Goal: Task Accomplishment & Management: Manage account settings

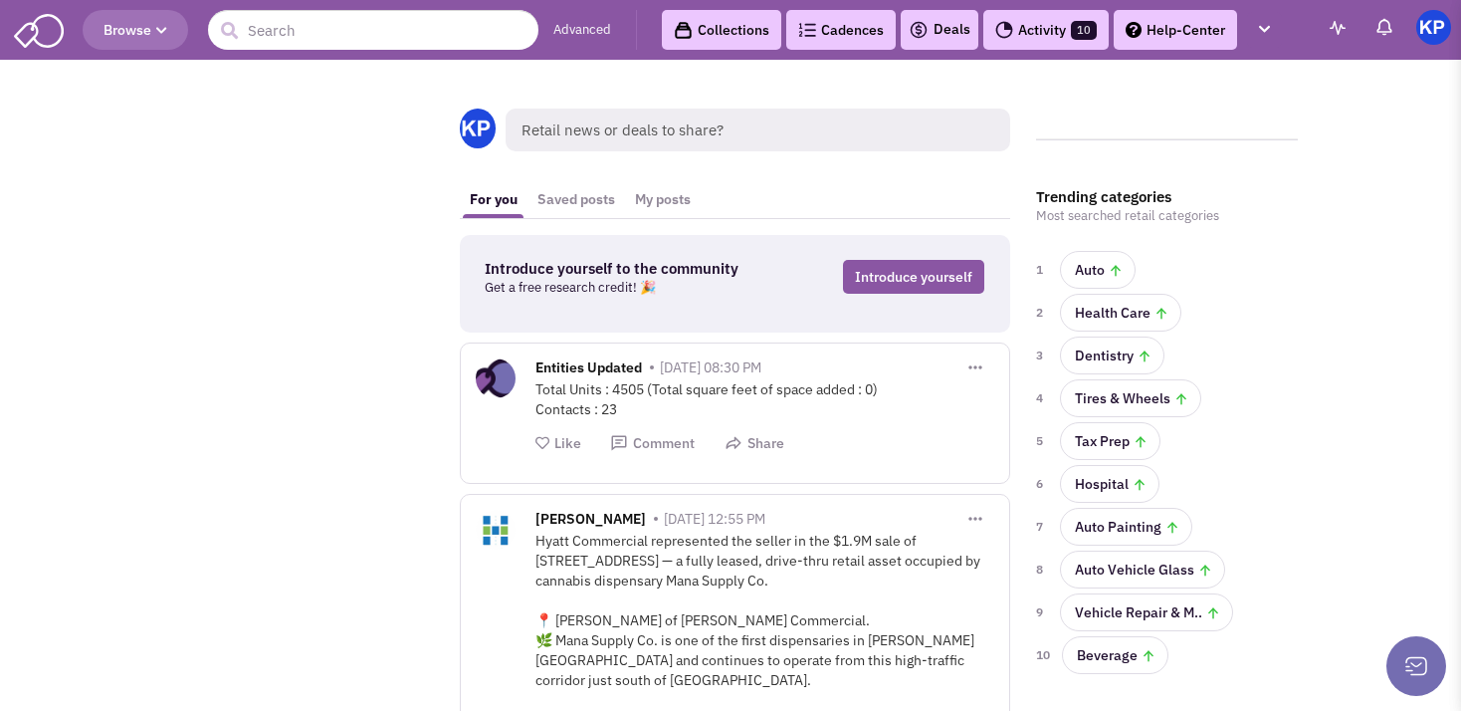
click at [956, 31] on link "Deals" at bounding box center [940, 30] width 62 height 24
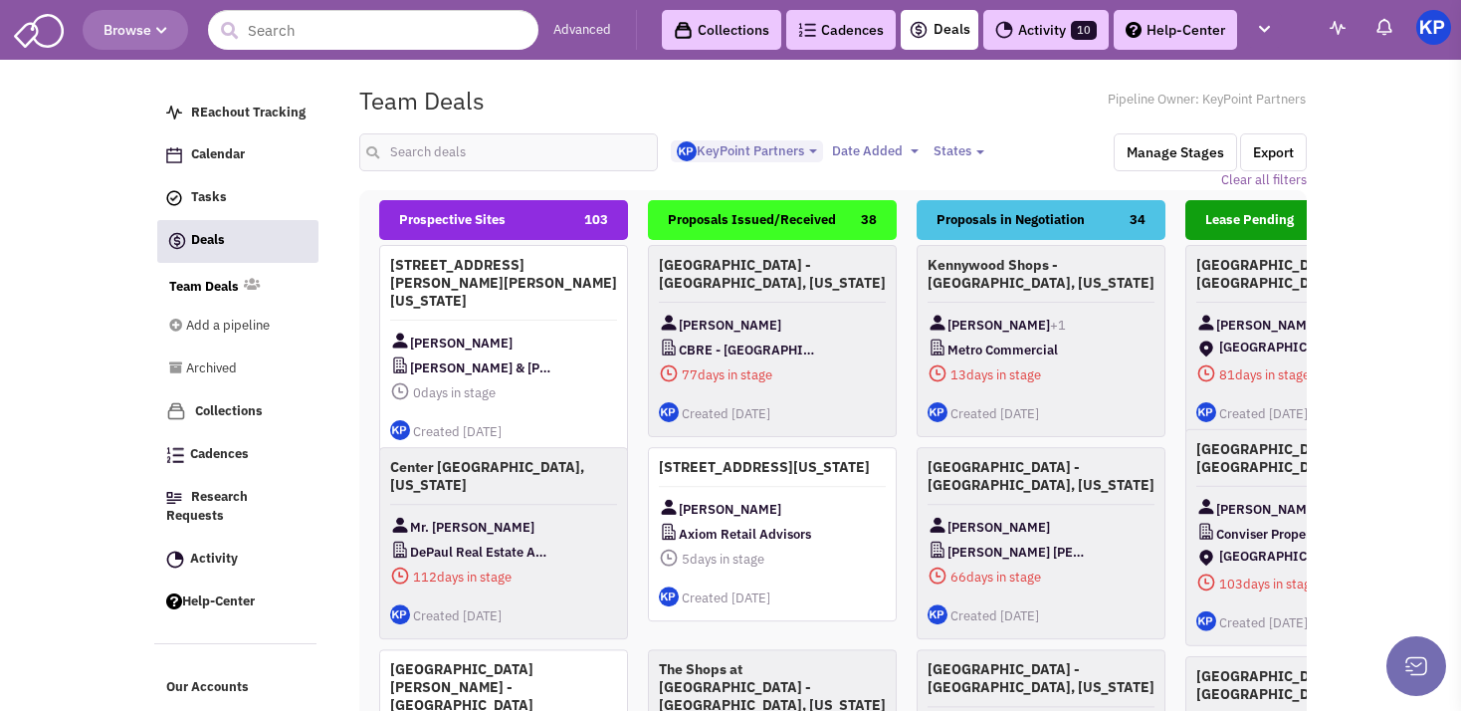
select select "1900"
select select
click at [453, 159] on input "text" at bounding box center [508, 152] width 299 height 38
type input "[GEOGRAPHIC_DATA]"
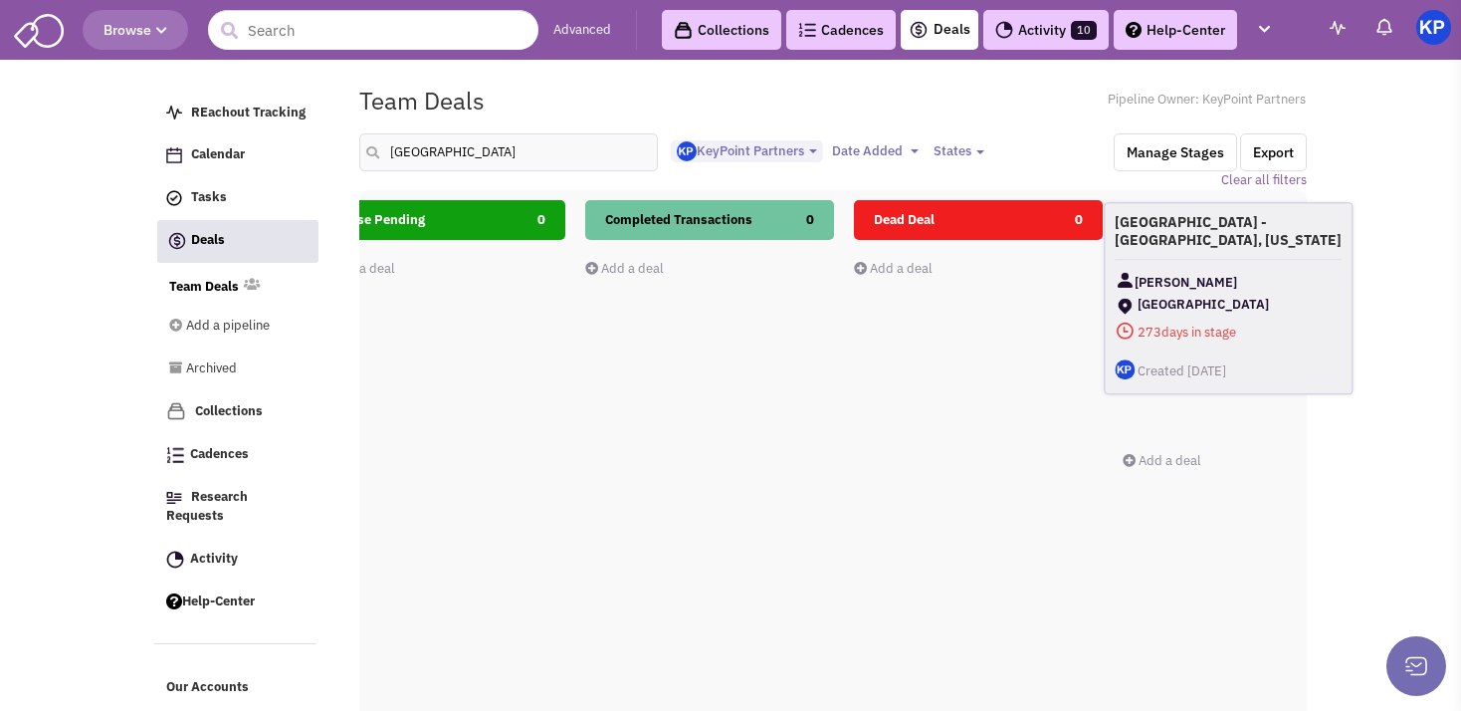
scroll to position [0, 1003]
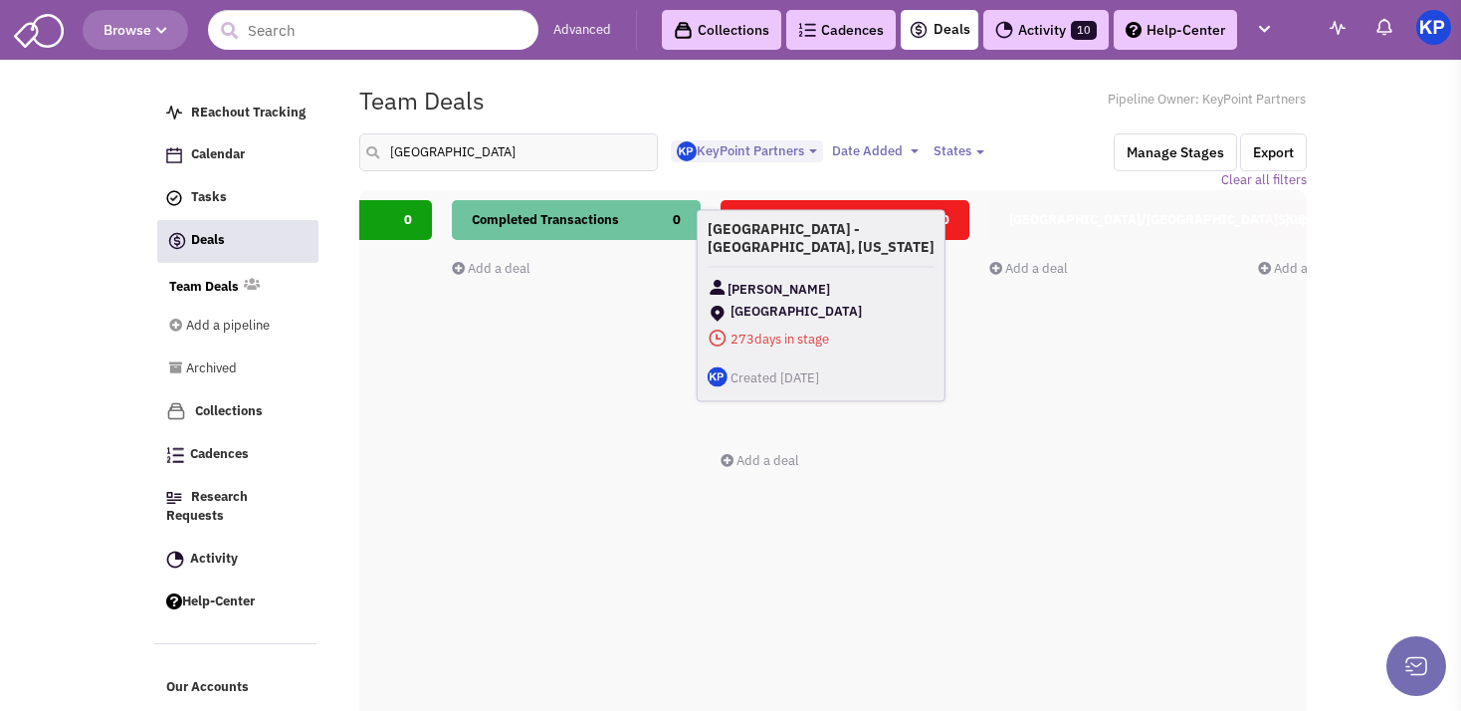
drag, startPoint x: 773, startPoint y: 307, endPoint x: 830, endPoint y: 277, distance: 65.0
click at [830, 277] on div "[GEOGRAPHIC_DATA] - [GEOGRAPHIC_DATA], [US_STATE] [PERSON_NAME] [GEOGRAPHIC_DAT…" at bounding box center [821, 305] width 249 height 192
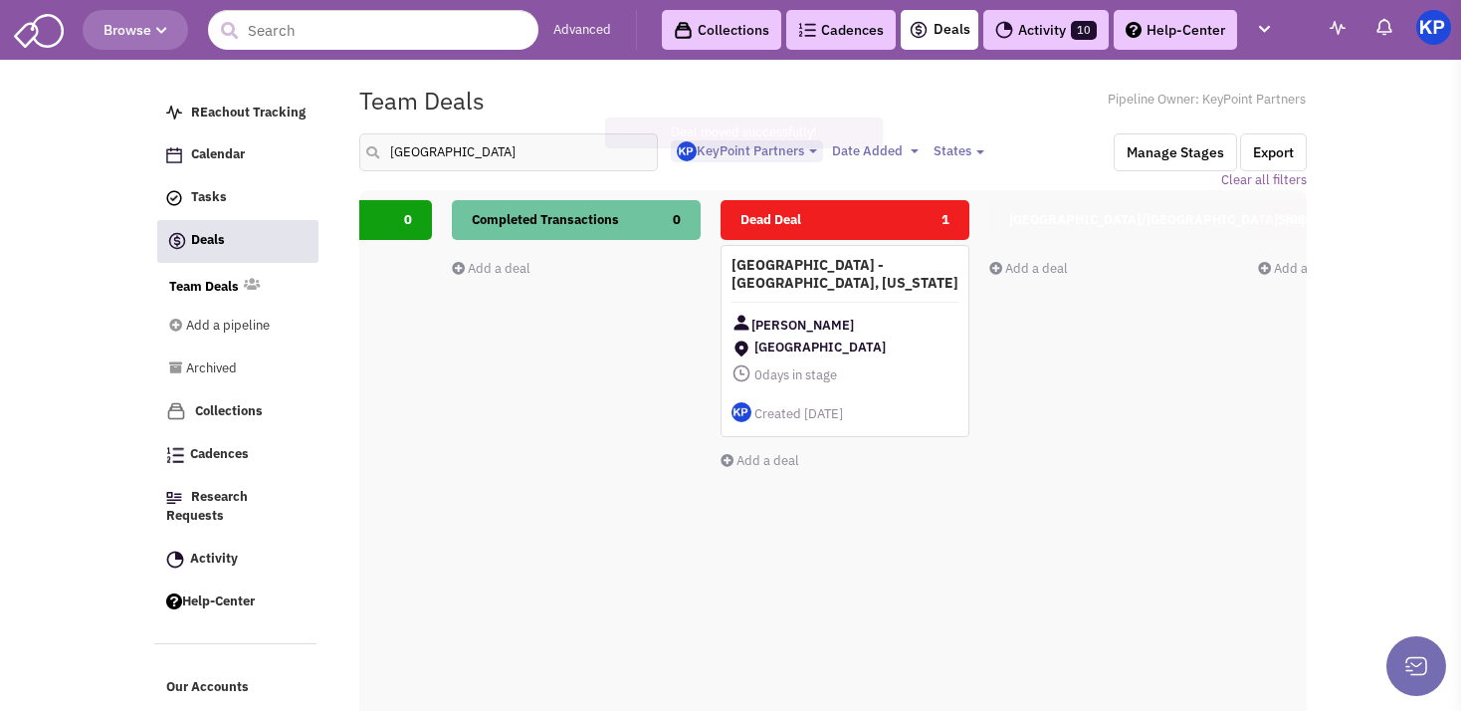
click at [830, 277] on h4 "[GEOGRAPHIC_DATA] - [GEOGRAPHIC_DATA], [US_STATE]" at bounding box center [845, 274] width 227 height 36
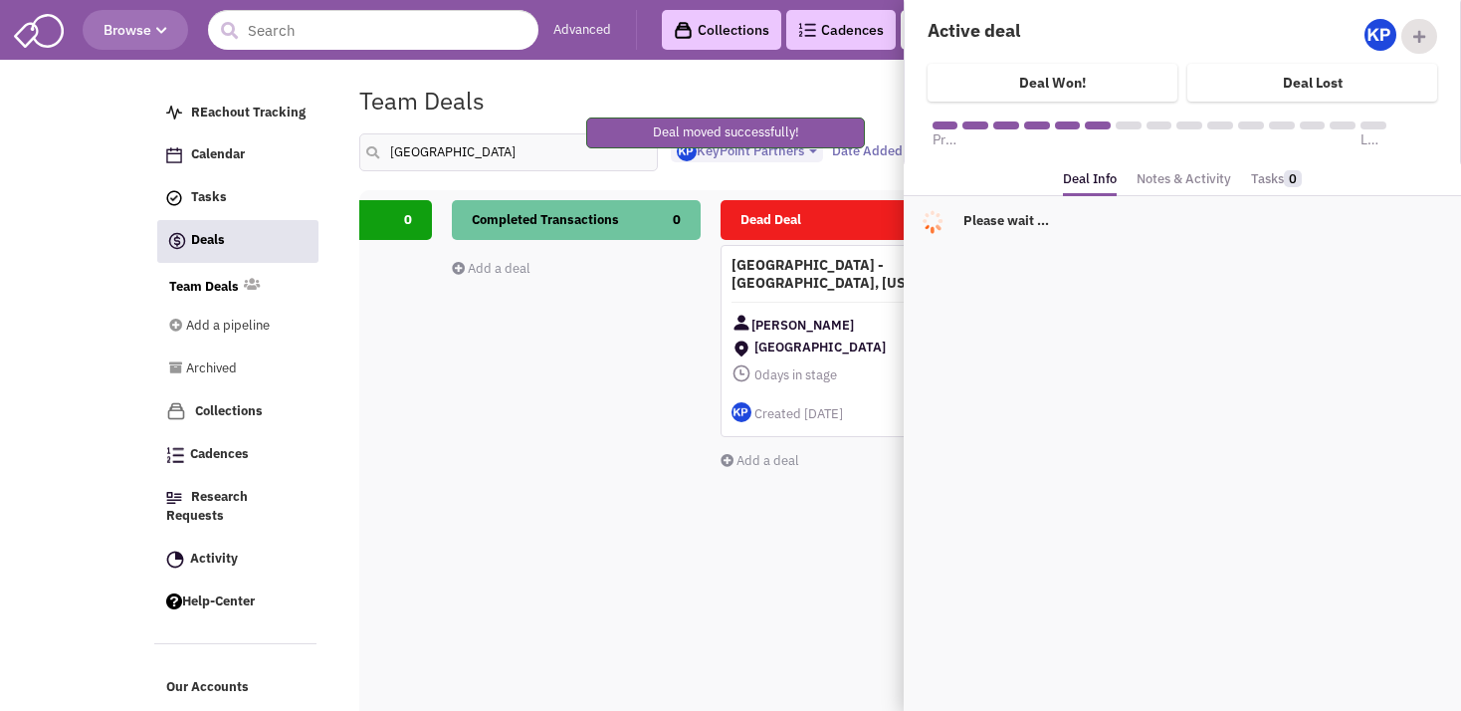
click at [1192, 192] on link "Notes & Activity" at bounding box center [1184, 179] width 95 height 29
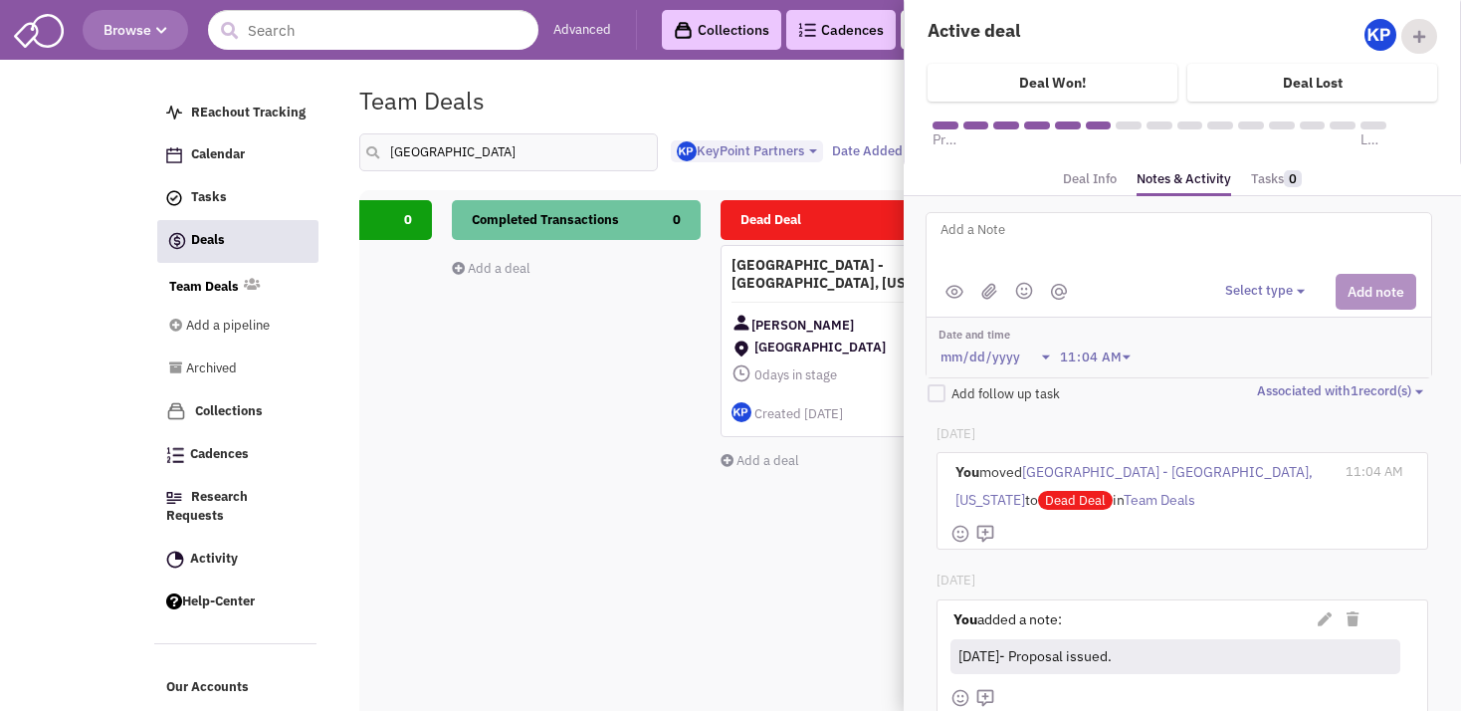
click at [1085, 237] on textarea at bounding box center [1185, 245] width 493 height 55
paste textarea "[DATE]- LM for Broker. [DATE]- Sent email checking status; LL is still reviewin…"
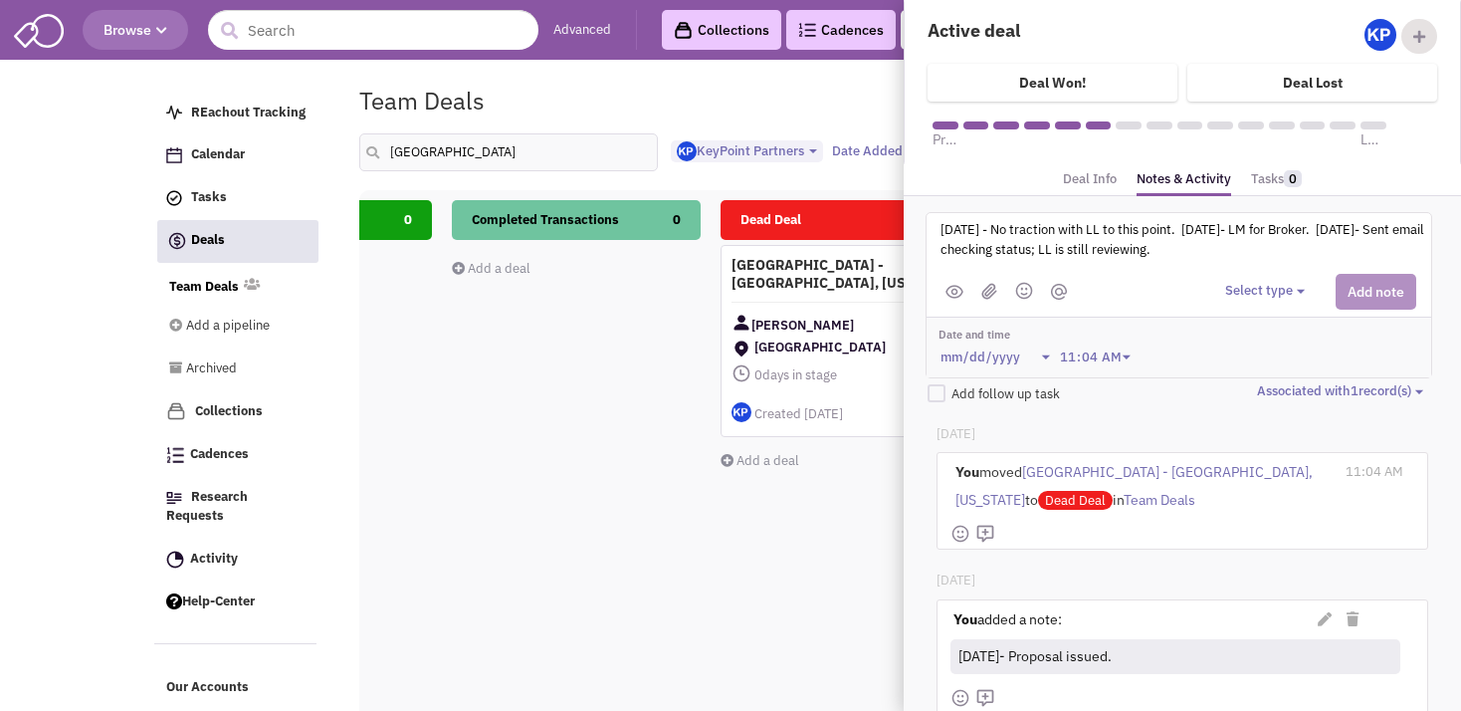
type textarea "[DATE] - No traction with LL to this point. [DATE]- LM for Broker. [DATE]- Sent…"
click at [1271, 292] on button "Select type" at bounding box center [1269, 291] width 86 height 19
click at [1273, 380] on div "Log a note" at bounding box center [1255, 385] width 49 height 19
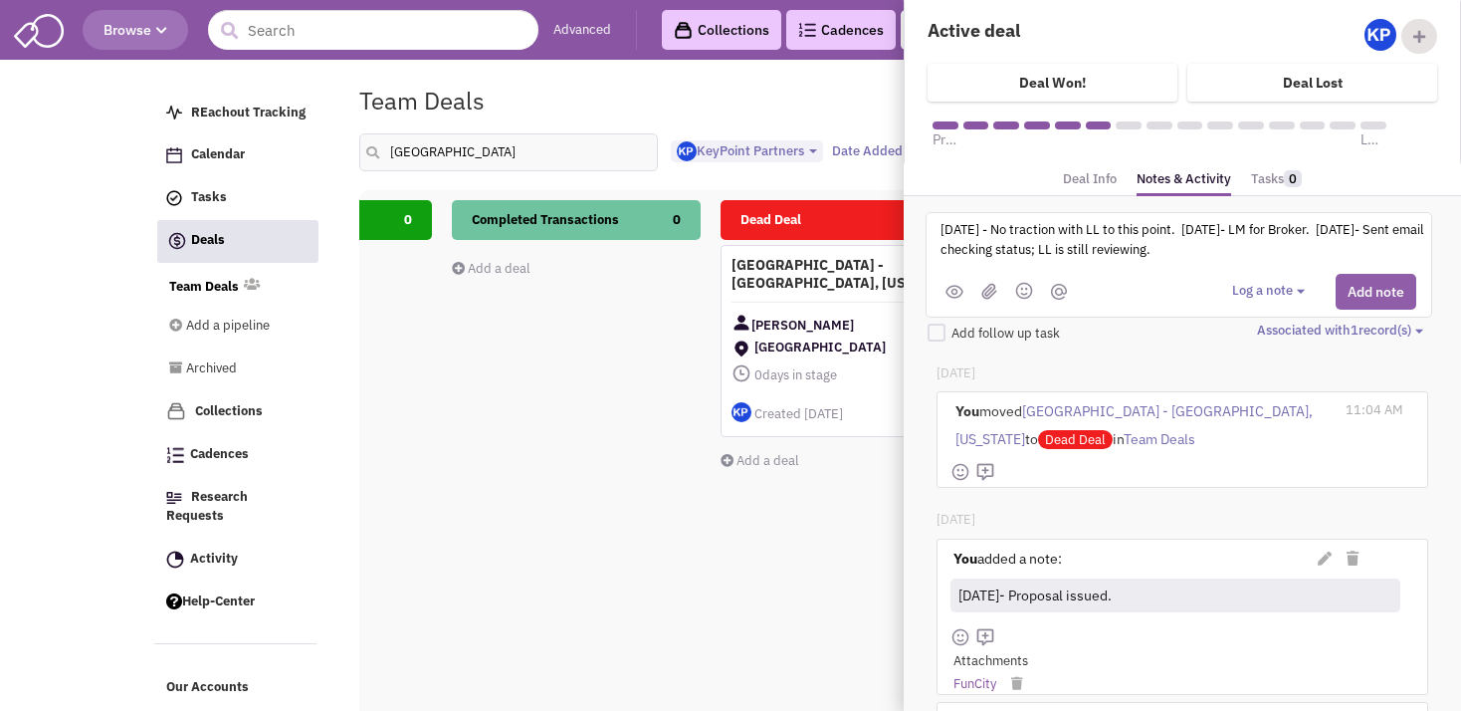
click at [1336, 290] on button "Add note" at bounding box center [1376, 292] width 81 height 36
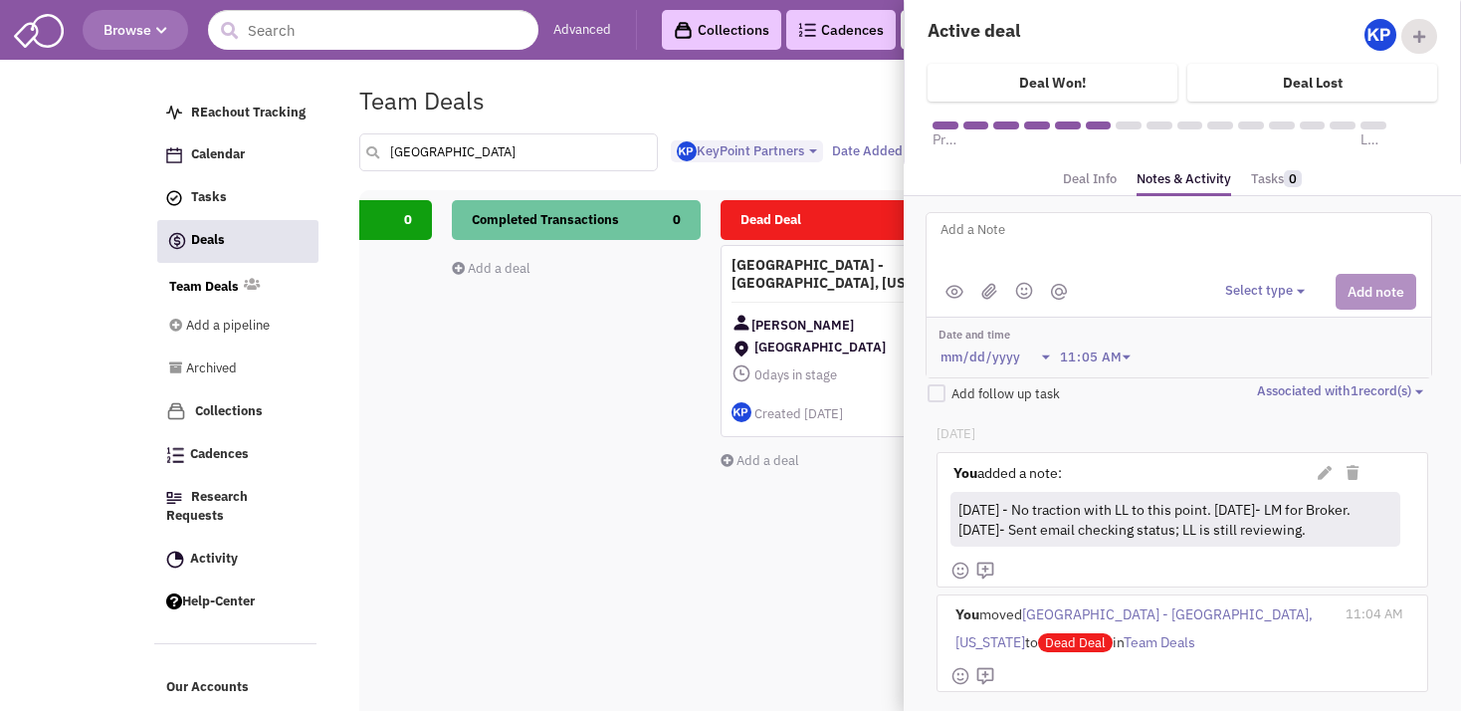
drag, startPoint x: 492, startPoint y: 159, endPoint x: 394, endPoint y: 144, distance: 98.7
click at [394, 144] on input "[GEOGRAPHIC_DATA]" at bounding box center [508, 152] width 299 height 38
type input "b"
type input "4500"
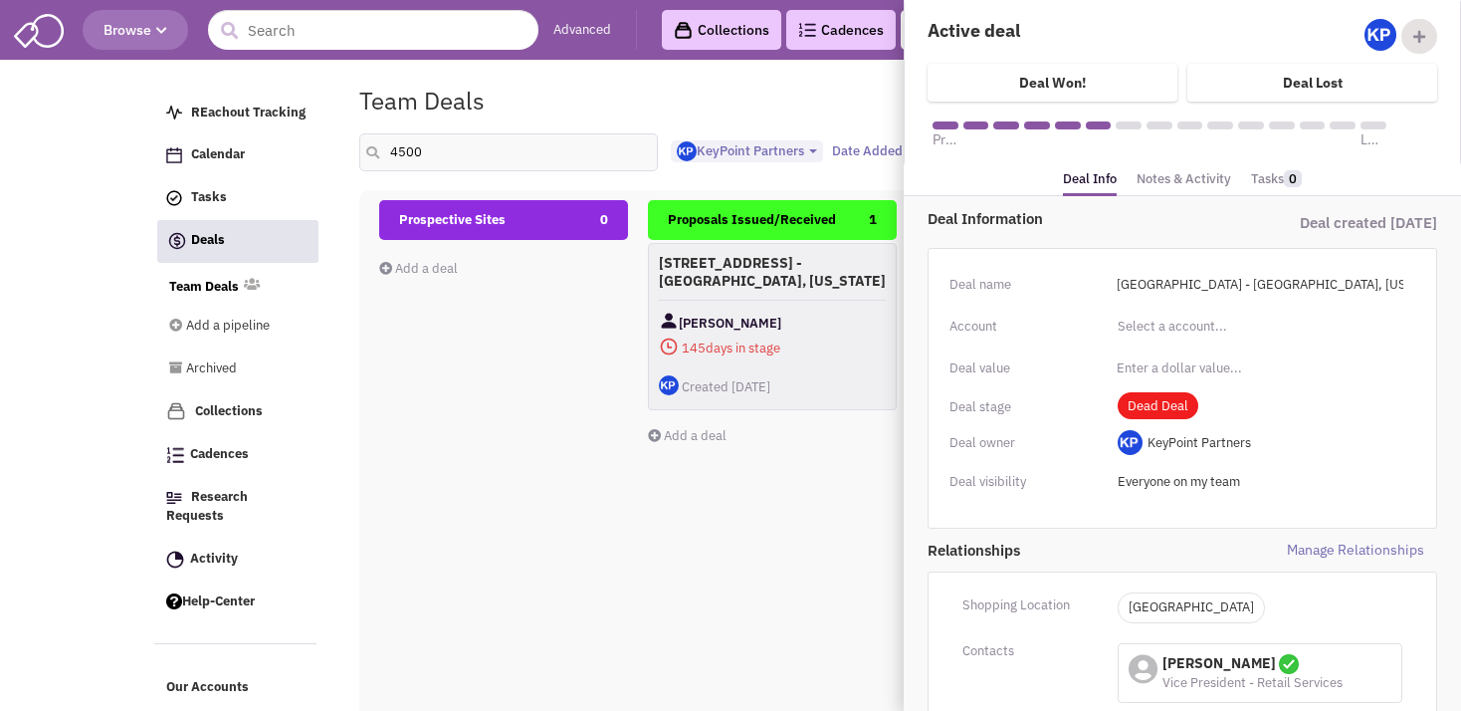
click at [781, 304] on div "[STREET_ADDRESS] - [GEOGRAPHIC_DATA], [US_STATE] [PERSON_NAME] 145 days in stag…" at bounding box center [772, 326] width 249 height 167
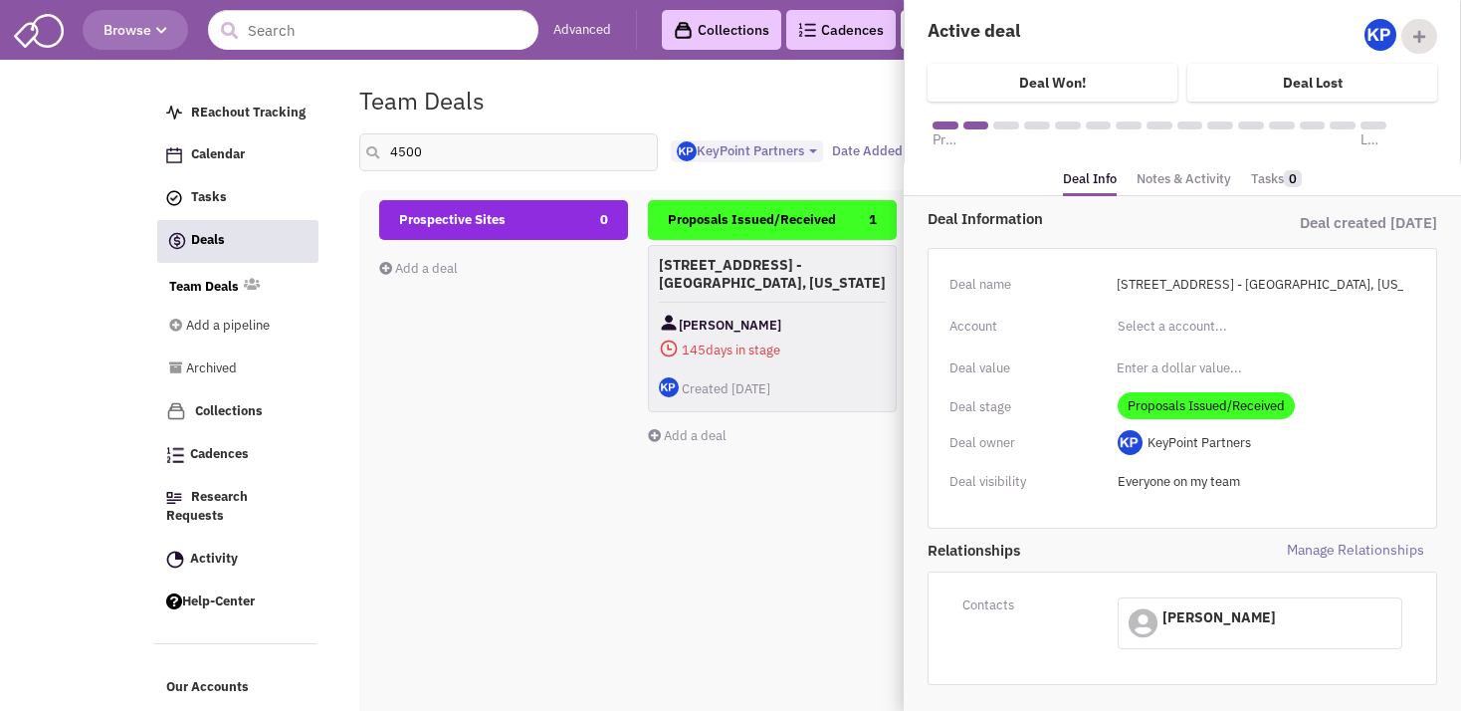
click at [506, 418] on div "Prospective Sites 0 Add a deal Total: $ 0" at bounding box center [503, 553] width 249 height 707
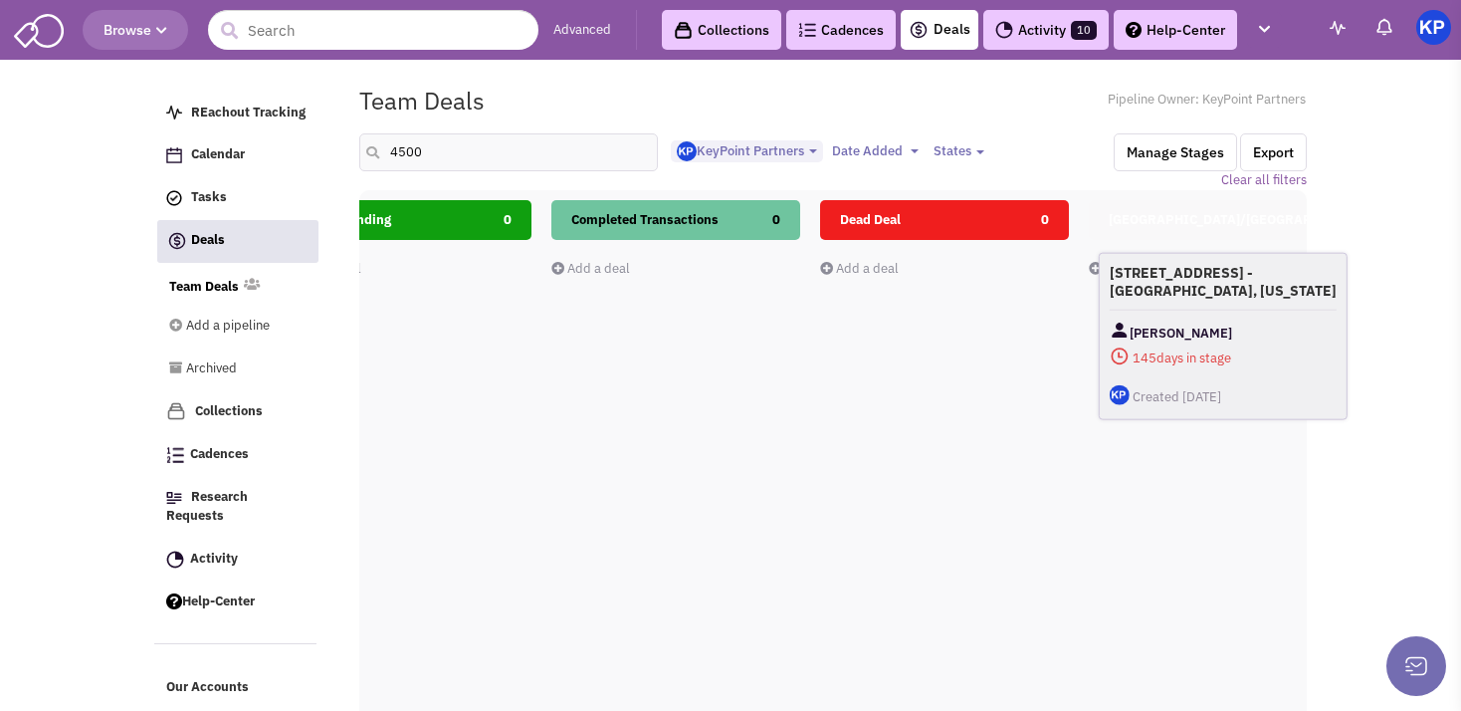
scroll to position [0, 919]
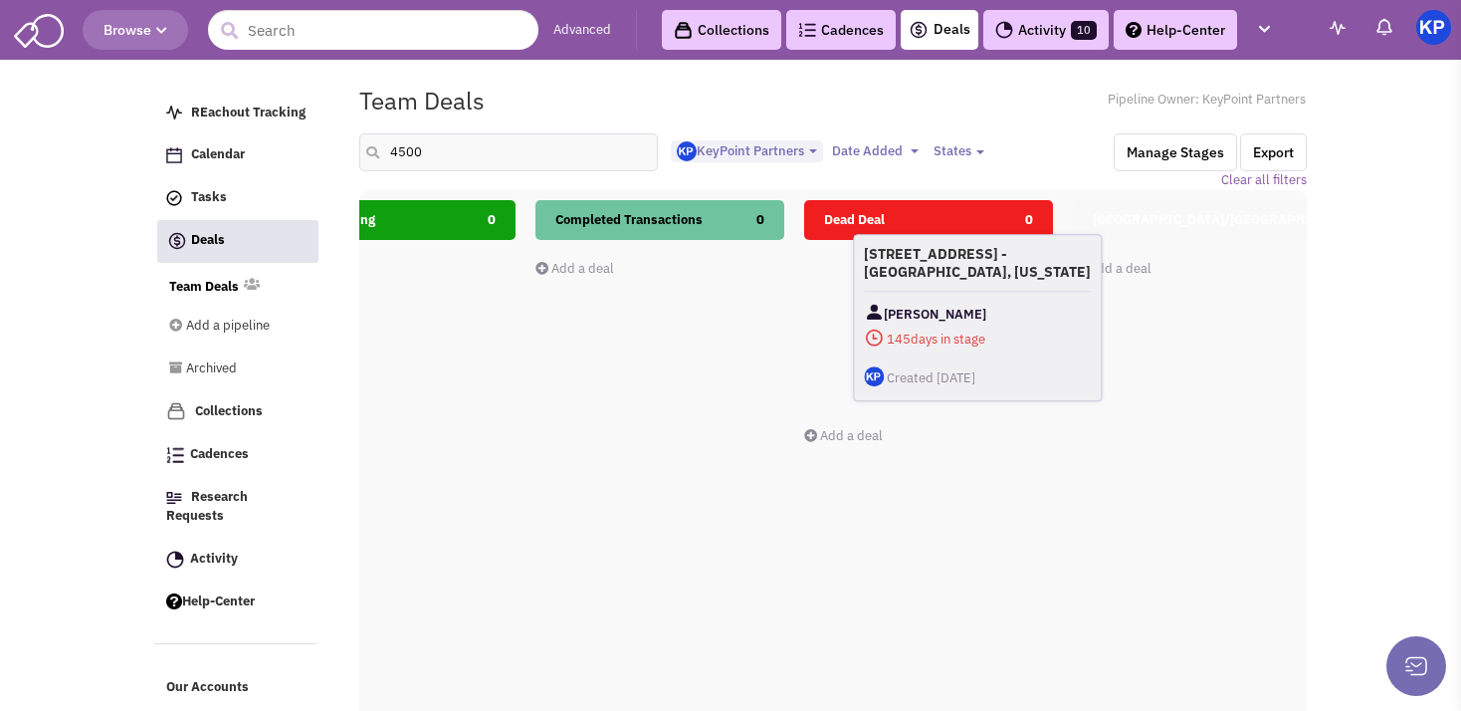
drag, startPoint x: 789, startPoint y: 267, endPoint x: 994, endPoint y: 257, distance: 204.3
click at [994, 257] on h4 "[STREET_ADDRESS] - [GEOGRAPHIC_DATA], [US_STATE]" at bounding box center [977, 263] width 227 height 36
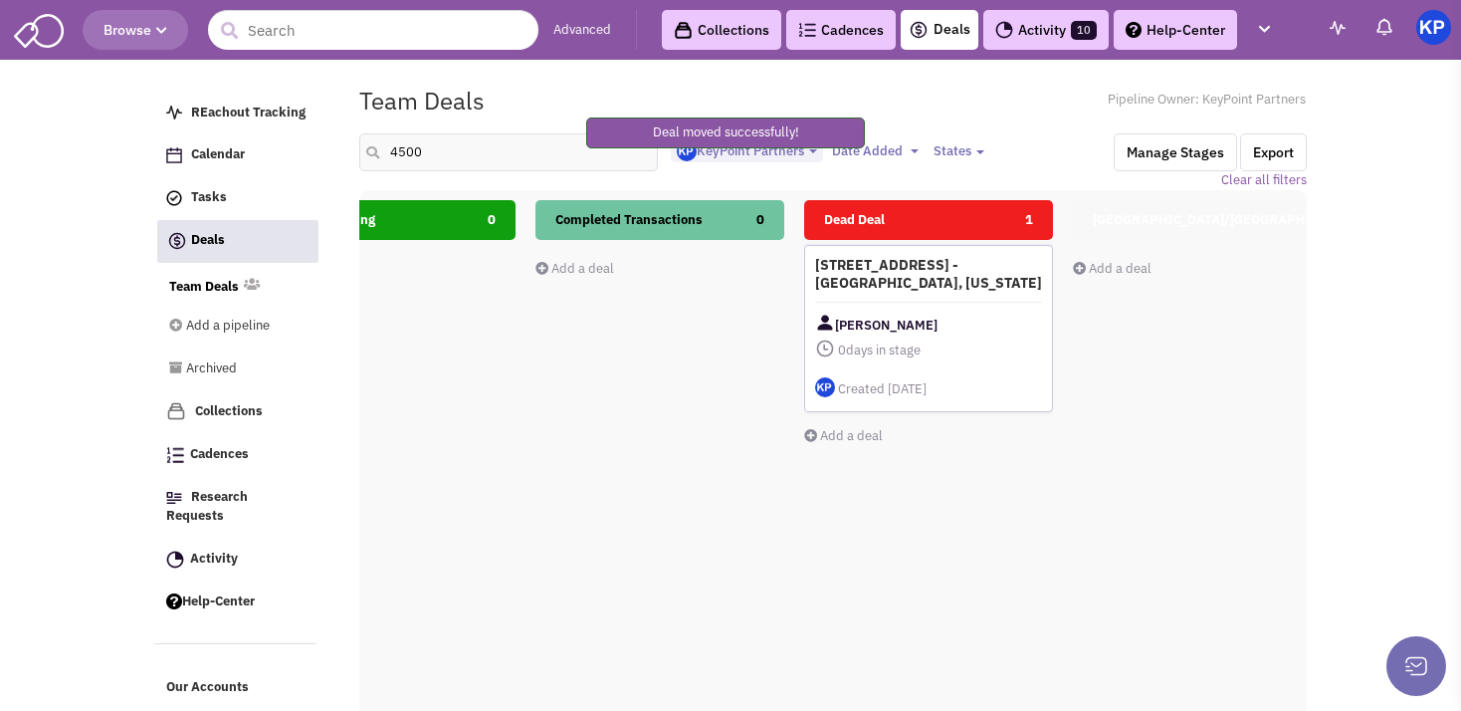
click at [953, 251] on div "[STREET_ADDRESS] - [GEOGRAPHIC_DATA], [US_STATE] [PERSON_NAME] 0 days in stage …" at bounding box center [928, 328] width 249 height 167
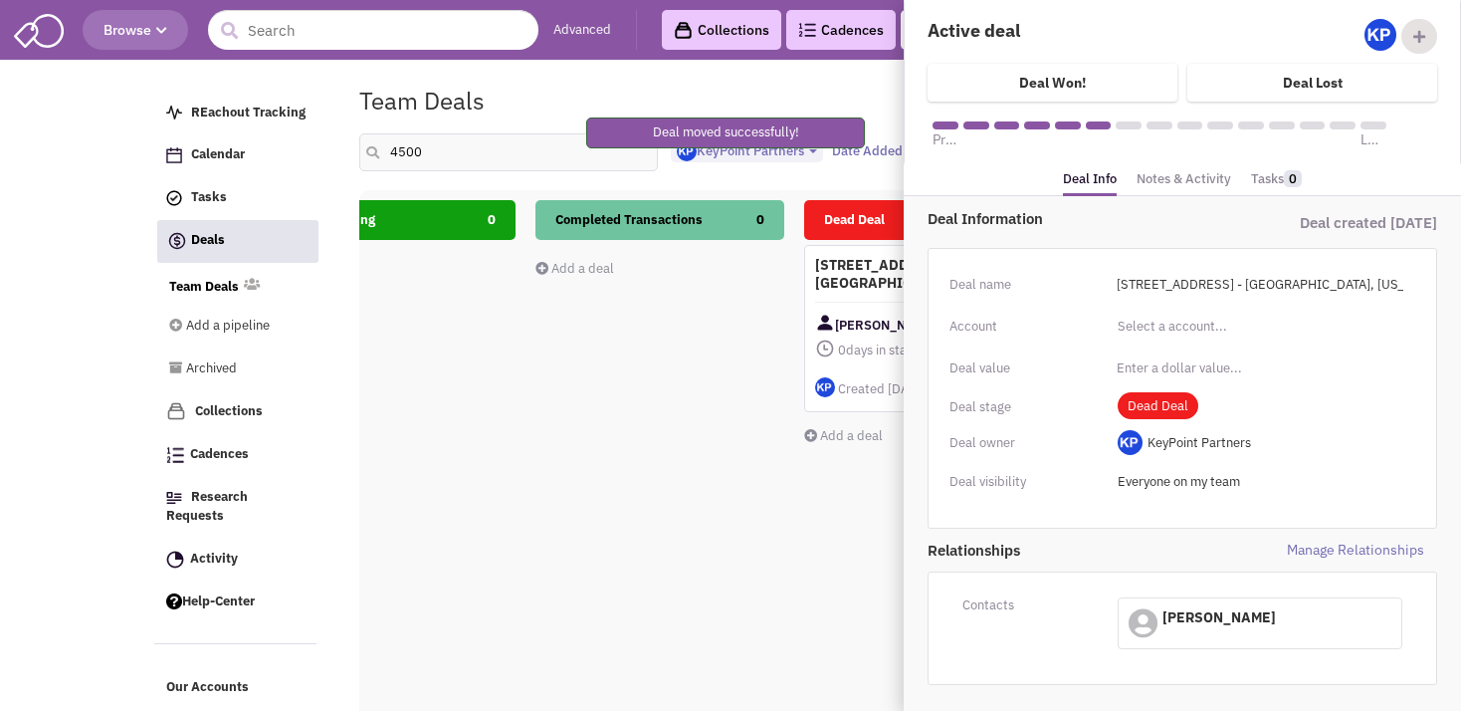
click at [1176, 170] on link "Notes & Activity" at bounding box center [1184, 179] width 95 height 29
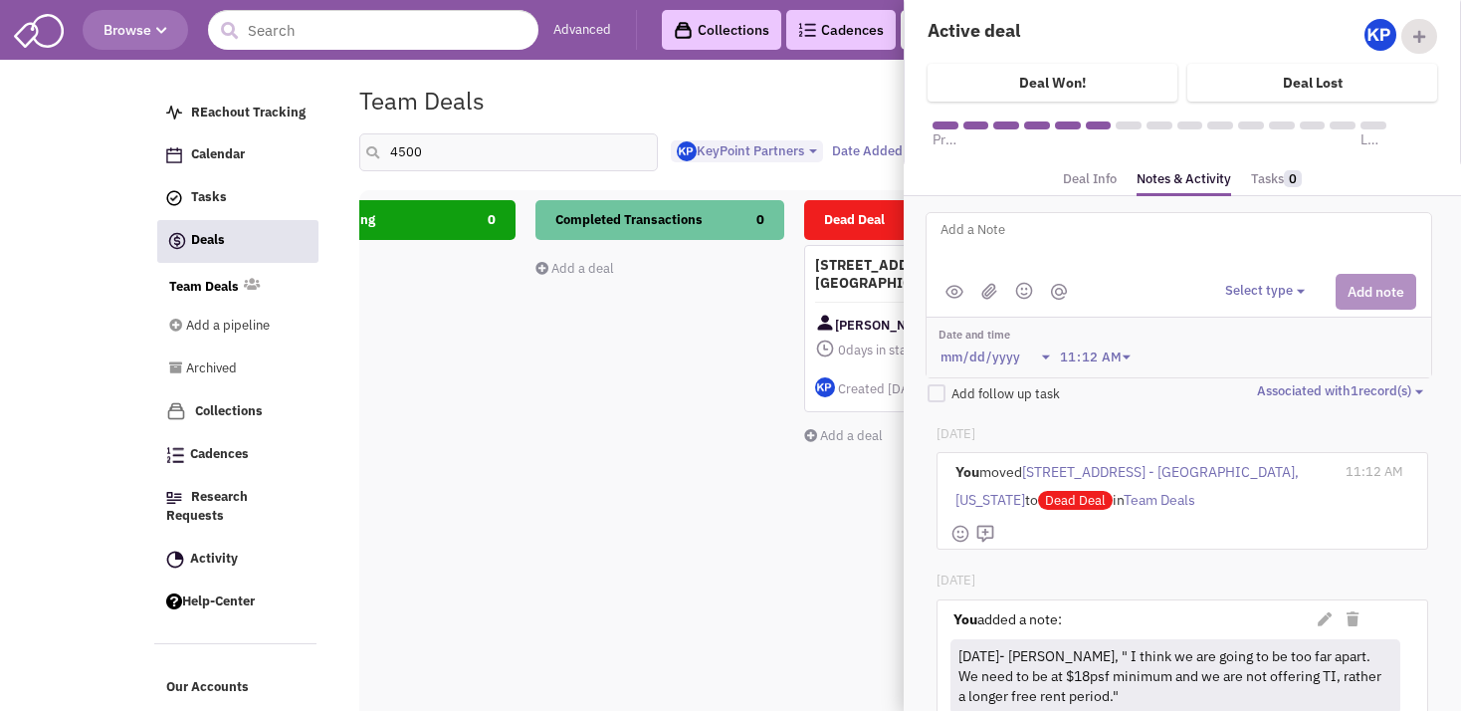
click at [1129, 247] on textarea at bounding box center [1185, 245] width 493 height 55
paste textarea "[DATE]- Sent email checking status. [DATE]- Advised that Client is okay with fr…"
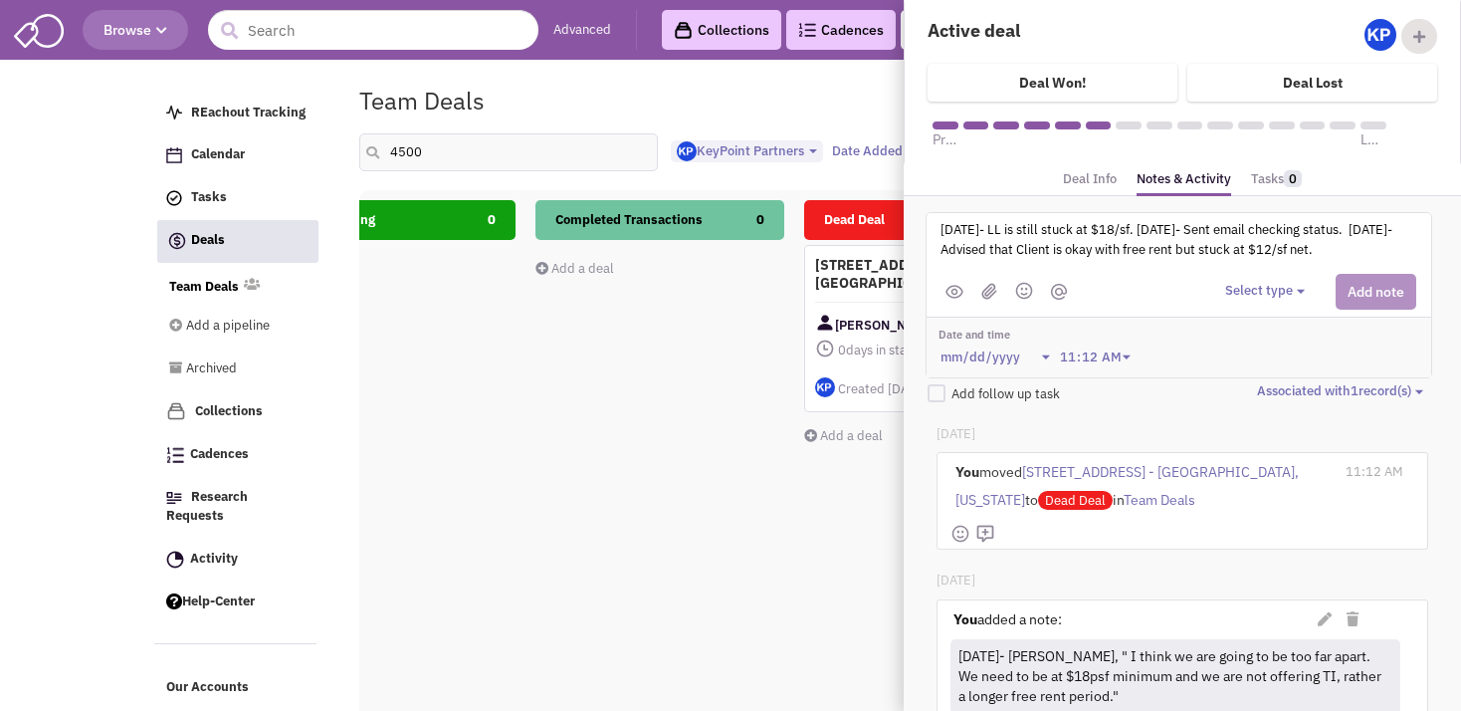
type textarea "[DATE]- LL is still stuck at $18/sf. [DATE]- Sent email checking status. [DATE]…"
click at [1240, 285] on button "Select type" at bounding box center [1269, 291] width 86 height 19
click at [1256, 386] on div "Log a note" at bounding box center [1255, 385] width 49 height 19
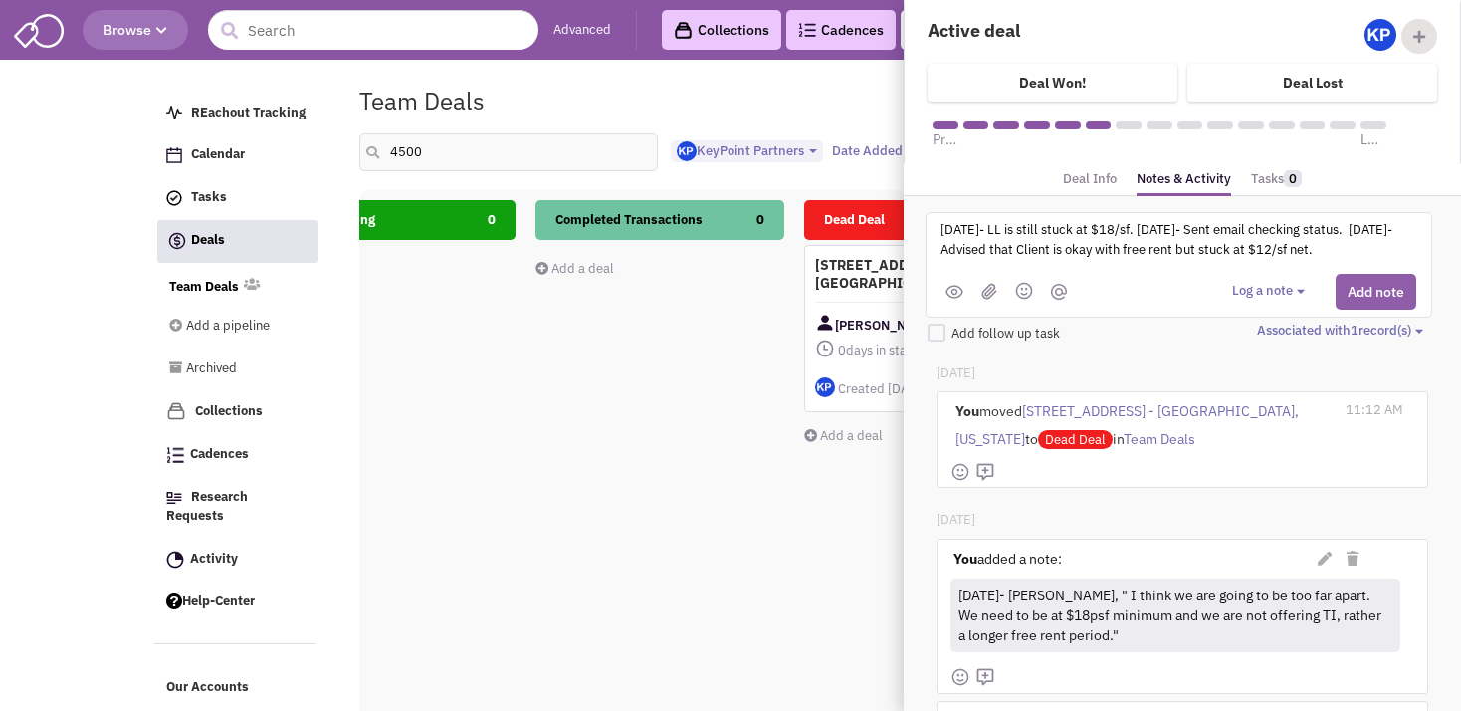
click at [1336, 283] on button "Add note" at bounding box center [1376, 292] width 81 height 36
